Goal: Transaction & Acquisition: Purchase product/service

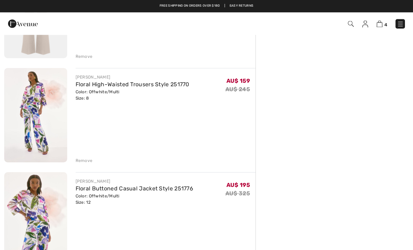
scroll to position [229, 0]
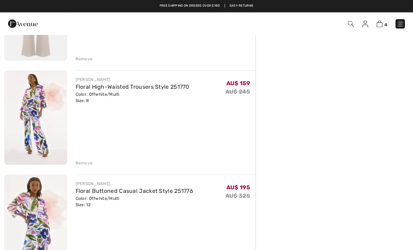
click at [39, 116] on img at bounding box center [35, 118] width 63 height 94
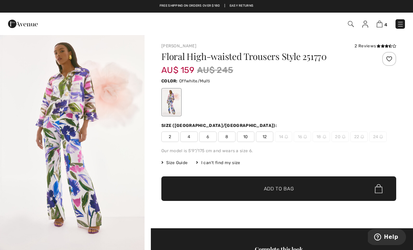
click at [364, 46] on div "2 Reviews" at bounding box center [376, 46] width 42 height 6
click at [363, 48] on div "2 Reviews" at bounding box center [376, 46] width 42 height 6
click at [387, 26] on span "4" at bounding box center [385, 24] width 3 height 5
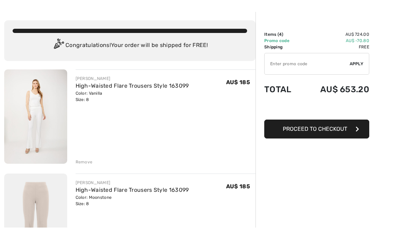
scroll to position [22, 0]
